Goal: Transaction & Acquisition: Purchase product/service

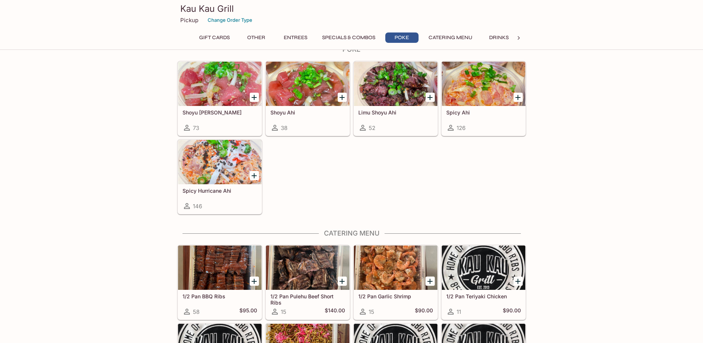
scroll to position [1063, 0]
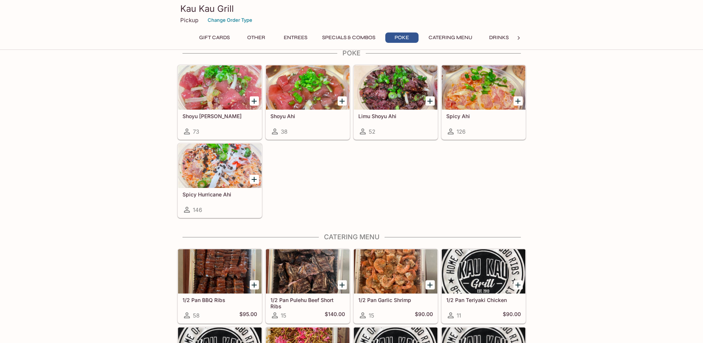
click at [193, 192] on h5 "Spicy Hurricane Ahi" at bounding box center [220, 194] width 75 height 6
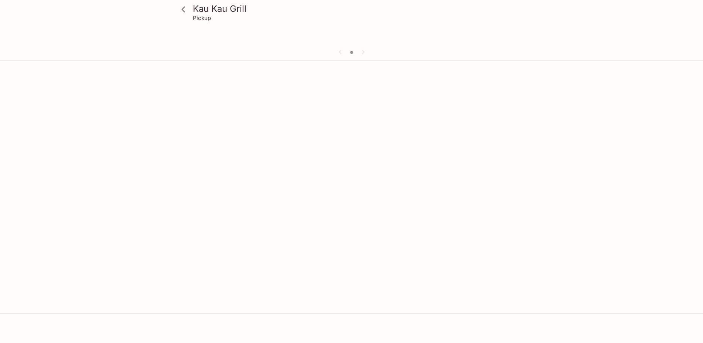
click at [354, 51] on div at bounding box center [351, 52] width 355 height 11
click at [361, 54] on div at bounding box center [351, 52] width 355 height 11
click at [338, 51] on div at bounding box center [351, 52] width 355 height 11
click at [176, 13] on link at bounding box center [183, 9] width 18 height 18
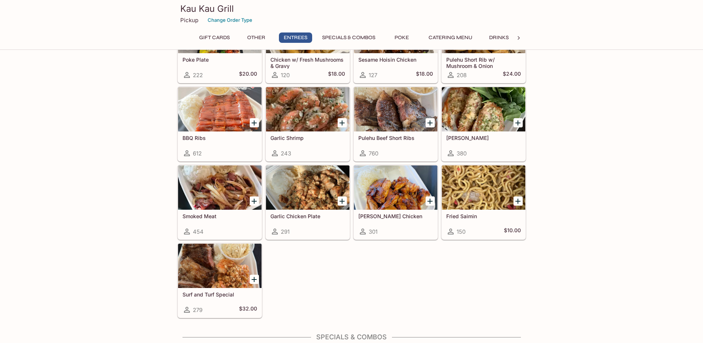
scroll to position [442, 0]
